Goal: Task Accomplishment & Management: Use online tool/utility

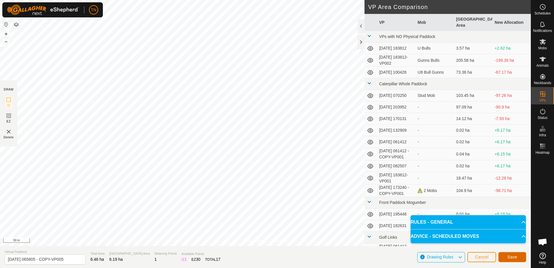
click at [513, 256] on span "Save" at bounding box center [512, 256] width 10 height 5
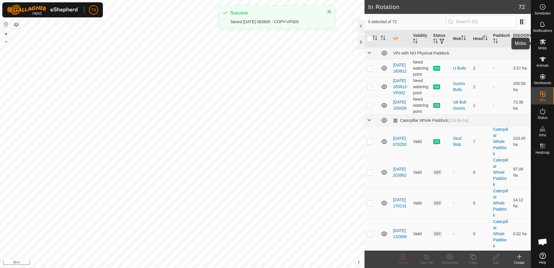
click at [544, 44] on icon at bounding box center [542, 42] width 6 height 6
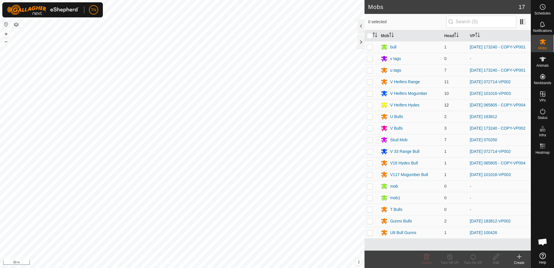
click at [369, 106] on p-checkbox at bounding box center [370, 105] width 6 height 5
checkbox input "true"
click at [370, 165] on p-checkbox at bounding box center [370, 162] width 6 height 5
checkbox input "true"
click at [473, 258] on icon at bounding box center [472, 256] width 7 height 7
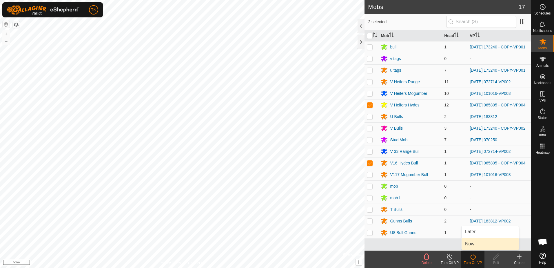
click at [474, 247] on link "Now" at bounding box center [489, 244] width 57 height 12
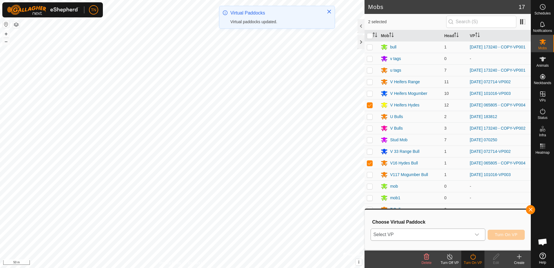
click at [471, 235] on span "Select VP" at bounding box center [421, 235] width 100 height 12
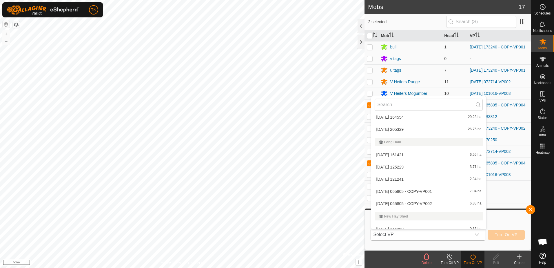
scroll to position [655, 0]
click at [420, 204] on li "[DATE] 065805 - COPY-VP002 6.88 ha" at bounding box center [428, 204] width 115 height 12
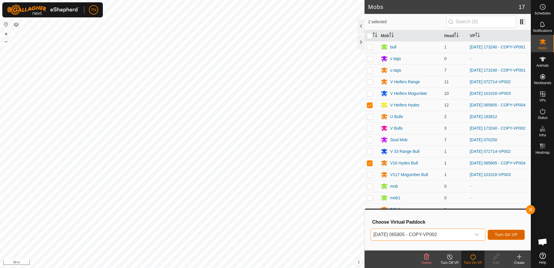
click at [503, 234] on span "Turn On VP" at bounding box center [506, 234] width 23 height 5
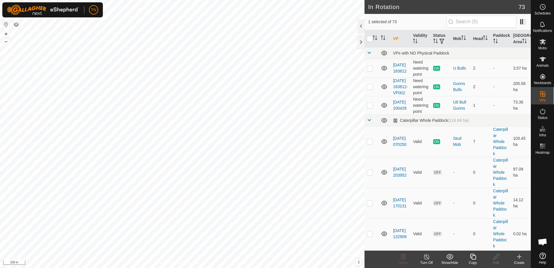
checkbox input "true"
checkbox input "false"
checkbox input "true"
